Goal: Task Accomplishment & Management: Use online tool/utility

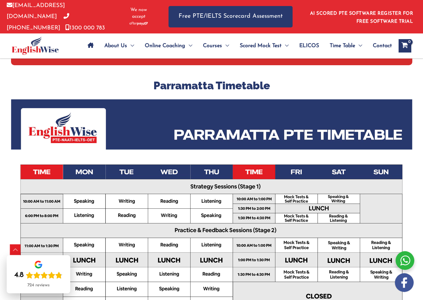
scroll to position [251, 0]
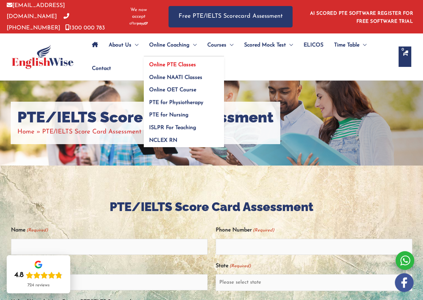
click at [180, 62] on span "Online PTE Classes" at bounding box center [172, 64] width 47 height 5
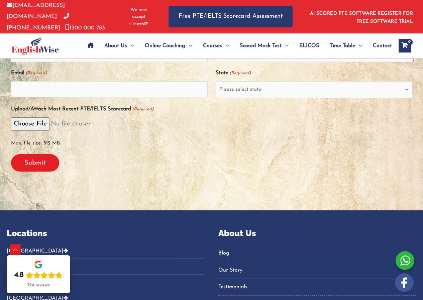
scroll to position [134, 0]
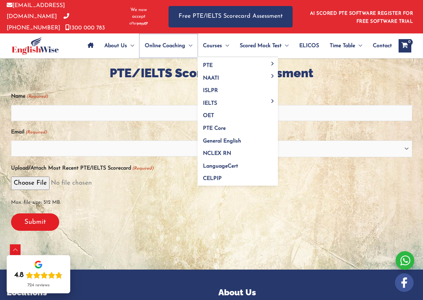
click at [182, 46] on span "Online Coaching" at bounding box center [165, 45] width 40 height 23
click at [222, 40] on span "Menu Toggle" at bounding box center [225, 45] width 7 height 23
click at [208, 42] on span "Courses" at bounding box center [212, 45] width 19 height 23
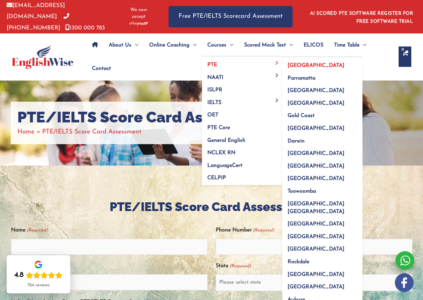
click at [309, 61] on link "Sydney" at bounding box center [322, 63] width 80 height 13
click at [300, 76] on span "Parramatta" at bounding box center [302, 78] width 28 height 5
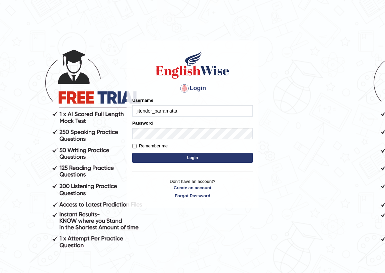
click at [177, 112] on input "jitender_parramatta" at bounding box center [192, 110] width 120 height 11
click at [188, 108] on input "jitender_parramatta" at bounding box center [192, 110] width 120 height 11
drag, startPoint x: 188, startPoint y: 109, endPoint x: 159, endPoint y: 117, distance: 30.5
click at [0, 63] on body "Login Please fix the following errors: Username jitender_parramattapa Password …" at bounding box center [192, 155] width 385 height 273
click at [184, 110] on input "jitender_parramattapa" at bounding box center [192, 110] width 120 height 11
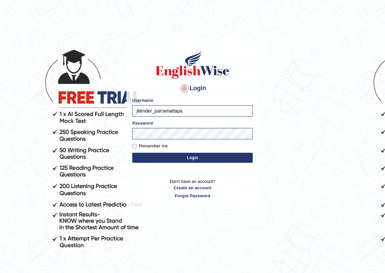
type input "jitender_parramattapa"
click at [190, 111] on input "jitender_parramattapa" at bounding box center [192, 110] width 120 height 11
drag, startPoint x: 193, startPoint y: 111, endPoint x: 17, endPoint y: 102, distance: 176.3
click at [19, 103] on body "Login Please fix the following errors: Username jitender_parramattapa Password …" at bounding box center [192, 155] width 385 height 273
type input "maratais_parramatta"
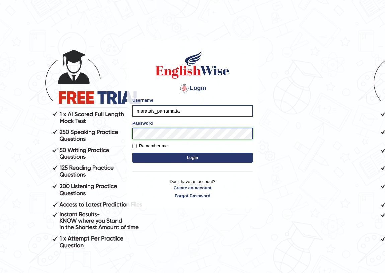
click at [132, 153] on button "Login" at bounding box center [192, 158] width 120 height 10
click at [150, 109] on input "jitender_parramatta" at bounding box center [192, 110] width 120 height 11
type input "maratais_parramatta"
click at [132, 153] on button "Login" at bounding box center [192, 158] width 120 height 10
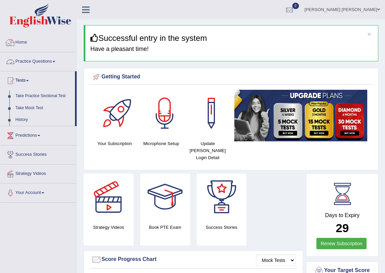
click at [26, 46] on link "Home" at bounding box center [38, 41] width 76 height 17
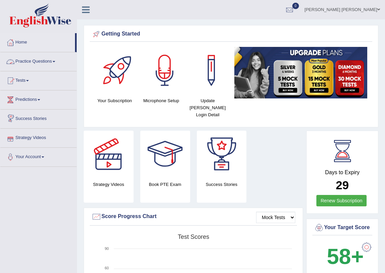
click at [29, 61] on link "Practice Questions" at bounding box center [38, 60] width 76 height 17
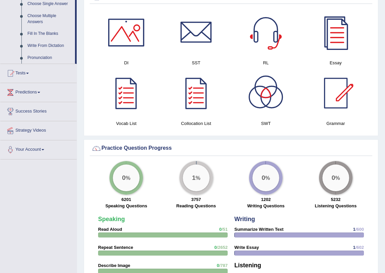
scroll to position [243, 0]
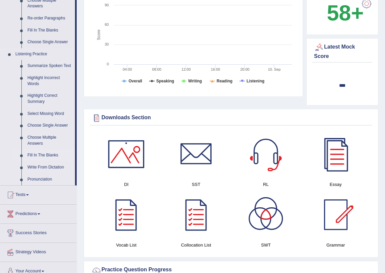
click at [49, 153] on link "Fill In The Blanks" at bounding box center [49, 155] width 51 height 12
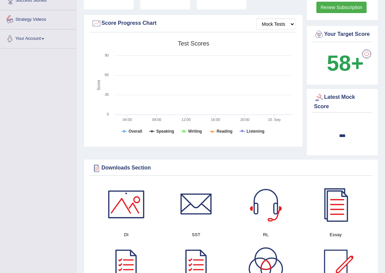
scroll to position [247, 0]
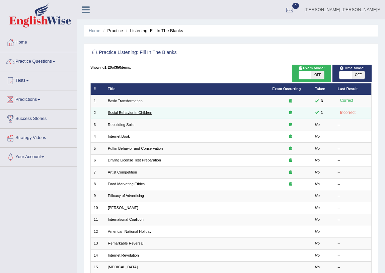
click at [115, 110] on link "Social Behavior in Children" at bounding box center [130, 112] width 45 height 4
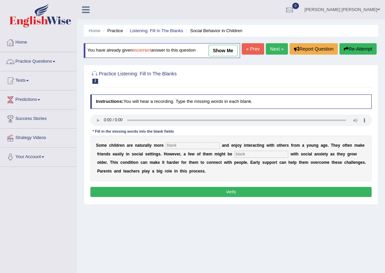
click at [338, 7] on link "Mara Tais Henrique Rodrigues" at bounding box center [342, 8] width 85 height 17
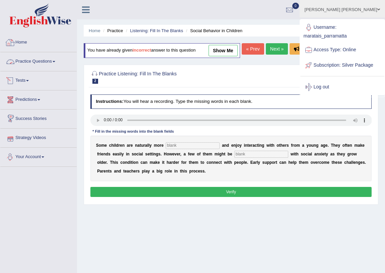
click at [20, 41] on link "Home" at bounding box center [38, 41] width 76 height 17
